Goal: Find specific page/section: Find specific page/section

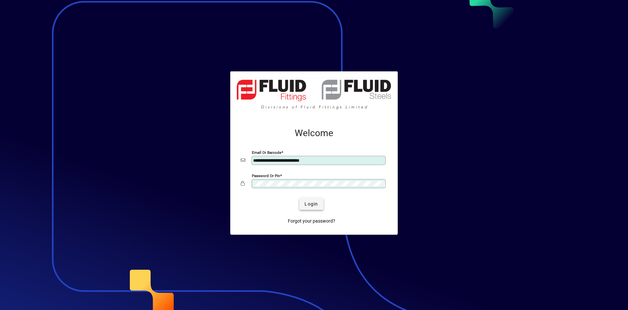
type input "**********"
click at [314, 208] on span "submit" at bounding box center [311, 204] width 24 height 16
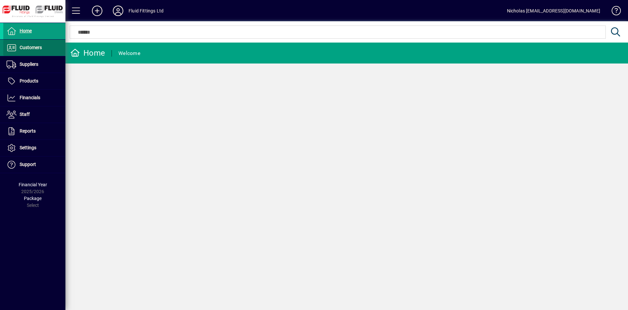
click at [37, 52] on span at bounding box center [34, 48] width 62 height 16
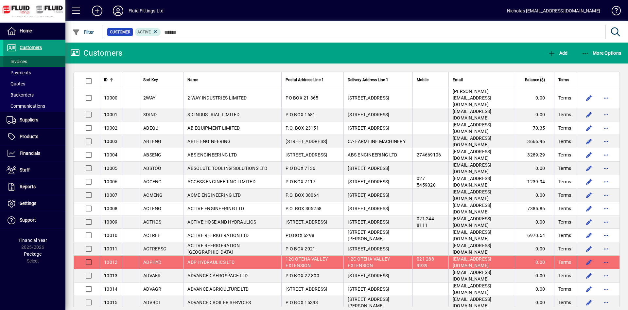
click at [39, 59] on span at bounding box center [34, 62] width 62 height 16
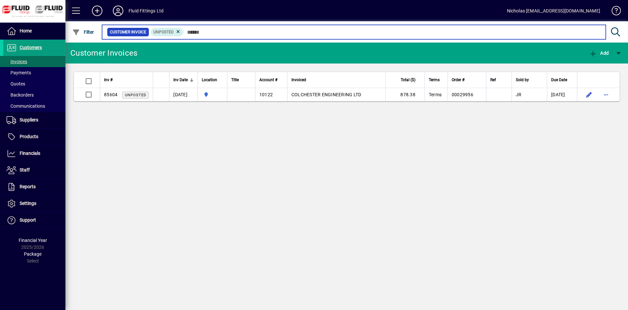
click at [258, 35] on input "text" at bounding box center [392, 31] width 417 height 9
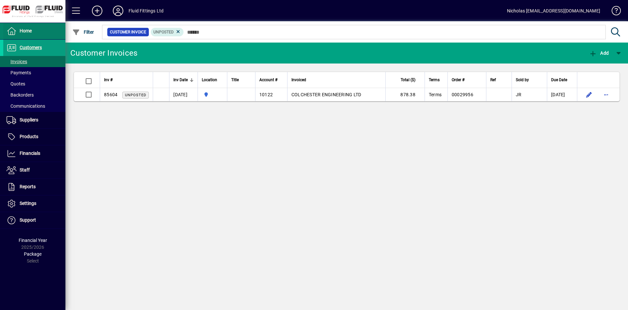
click at [38, 34] on span at bounding box center [34, 31] width 62 height 16
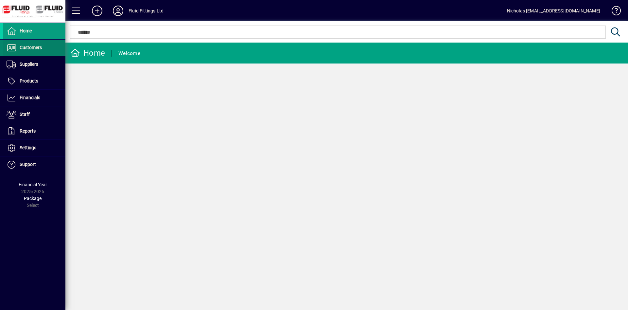
click at [45, 50] on span at bounding box center [34, 48] width 62 height 16
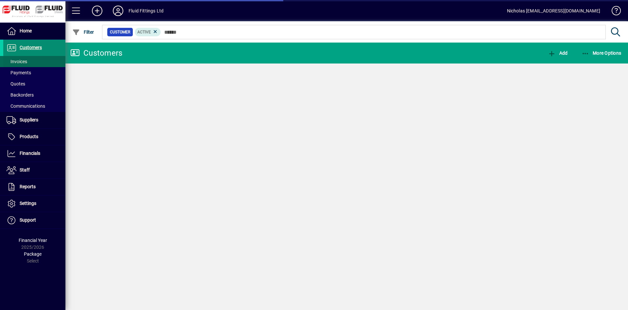
click at [45, 59] on span at bounding box center [34, 62] width 62 height 16
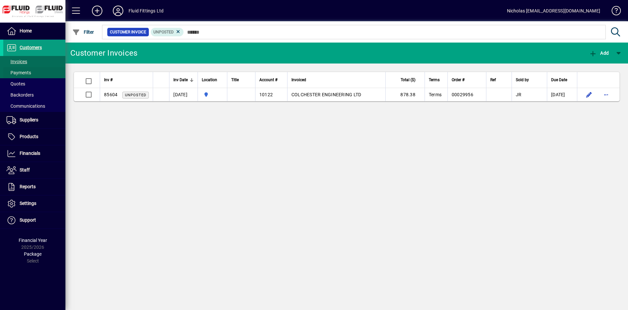
click at [50, 69] on span at bounding box center [34, 73] width 62 height 16
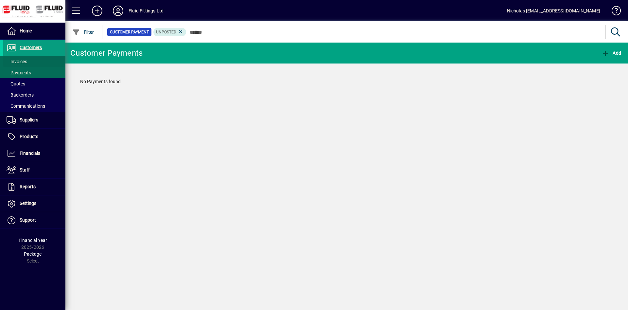
click at [49, 64] on span at bounding box center [34, 62] width 62 height 16
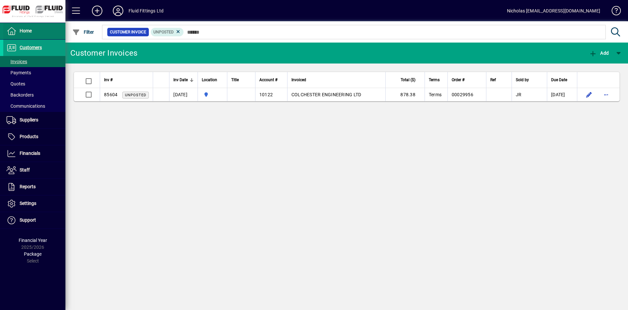
click at [48, 31] on span at bounding box center [34, 31] width 62 height 16
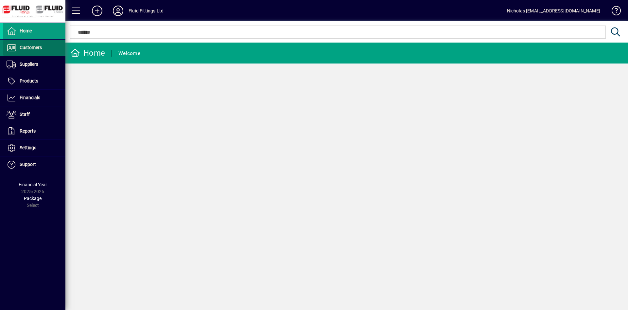
click at [44, 47] on span at bounding box center [34, 48] width 62 height 16
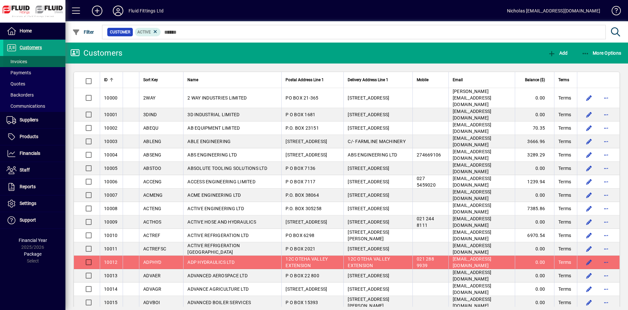
click at [39, 64] on span at bounding box center [34, 62] width 62 height 16
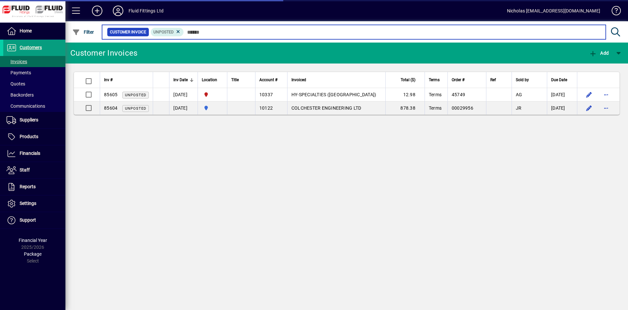
click at [216, 36] on input "text" at bounding box center [392, 31] width 417 height 9
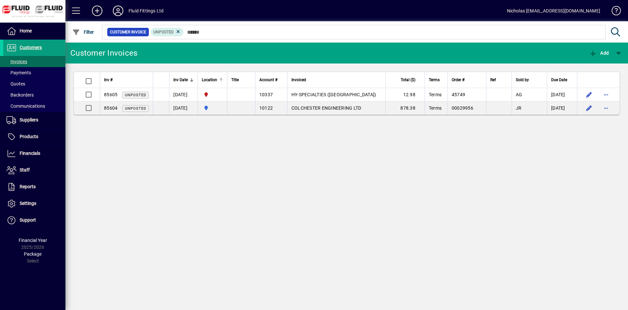
click at [223, 78] on div at bounding box center [221, 78] width 4 height 1
click at [252, 27] on div at bounding box center [382, 24] width 563 height 7
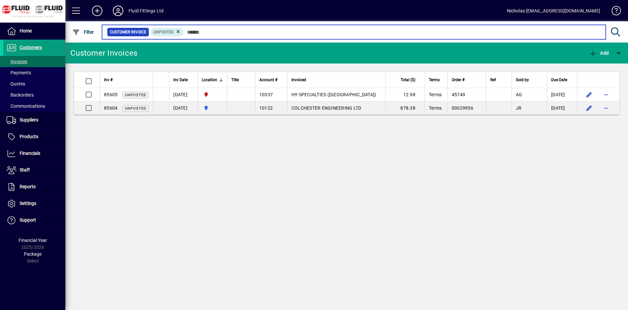
click at [254, 31] on input "text" at bounding box center [392, 31] width 417 height 9
click at [287, 34] on input "text" at bounding box center [392, 31] width 417 height 9
click at [301, 35] on input "text" at bounding box center [392, 31] width 417 height 9
click at [291, 32] on input "text" at bounding box center [392, 31] width 417 height 9
click at [289, 34] on input "text" at bounding box center [392, 31] width 417 height 9
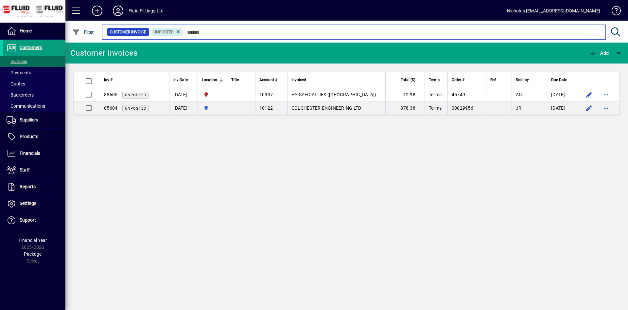
click at [290, 33] on input "text" at bounding box center [392, 31] width 417 height 9
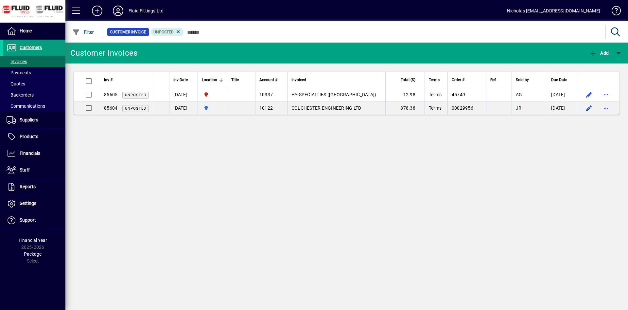
click at [304, 37] on mat-chip-set "Customer Invoice Unposted" at bounding box center [353, 32] width 503 height 14
